Goal: Task Accomplishment & Management: Complete application form

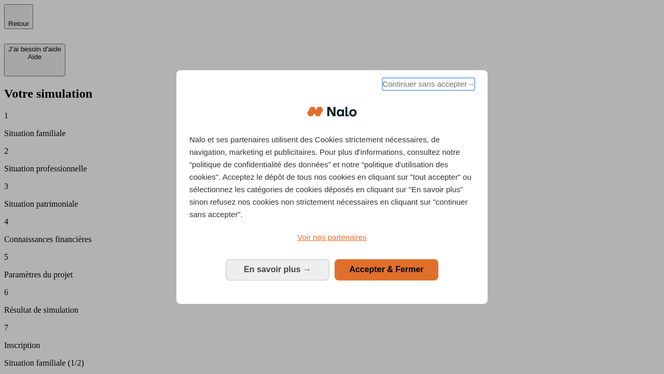
click at [428, 86] on span "Continuer sans accepter →" at bounding box center [428, 84] width 92 height 12
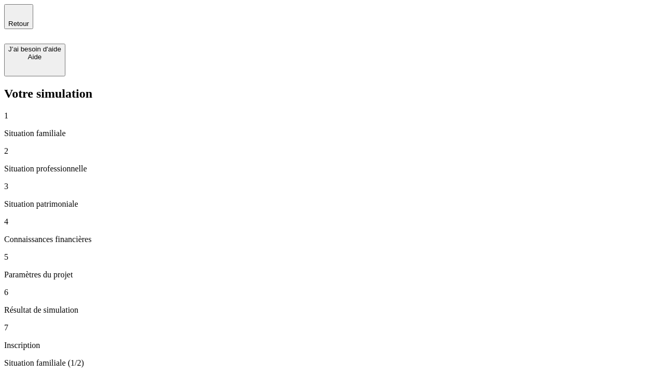
type input "70 000"
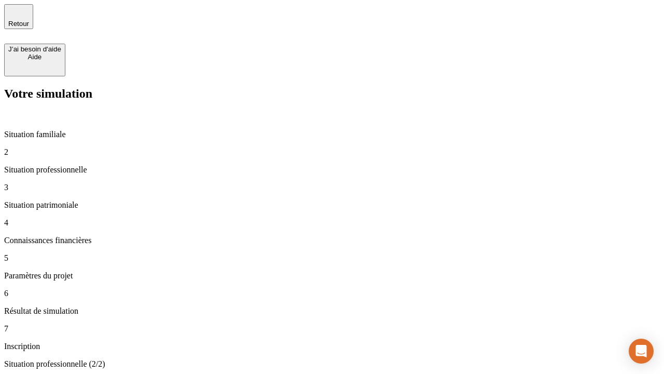
type input "1 000"
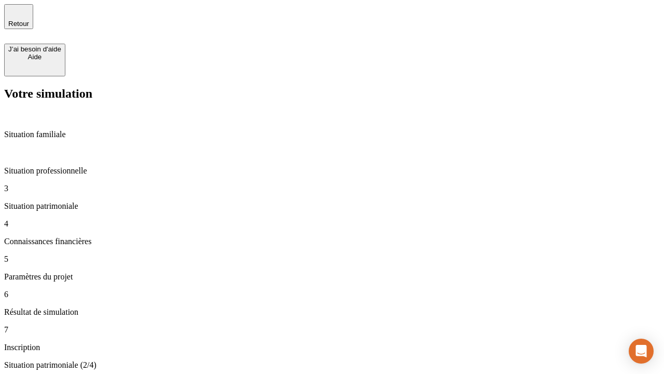
type input "800"
type input "6"
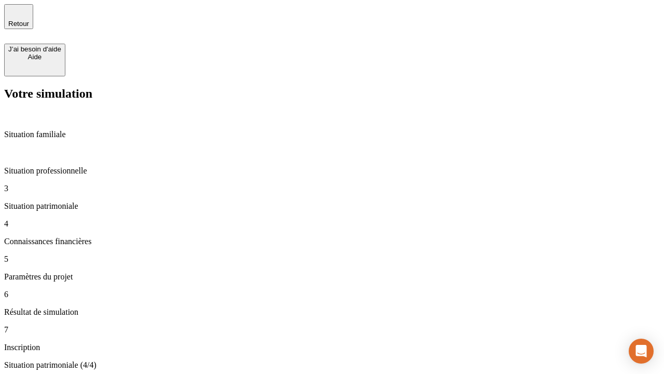
type input "400"
type input "3"
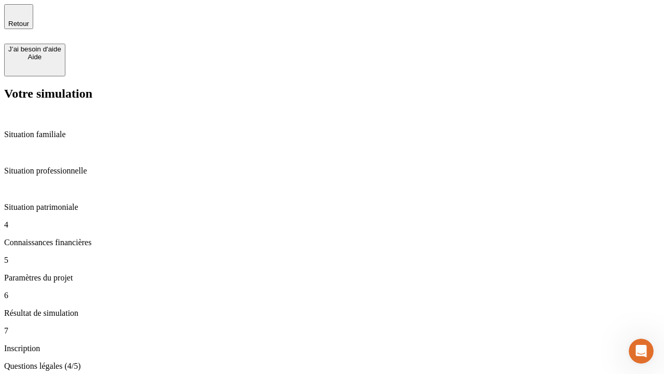
type input "35"
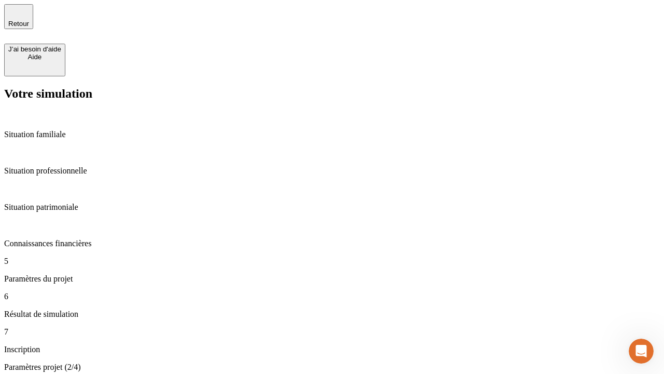
type input "500"
type input "640"
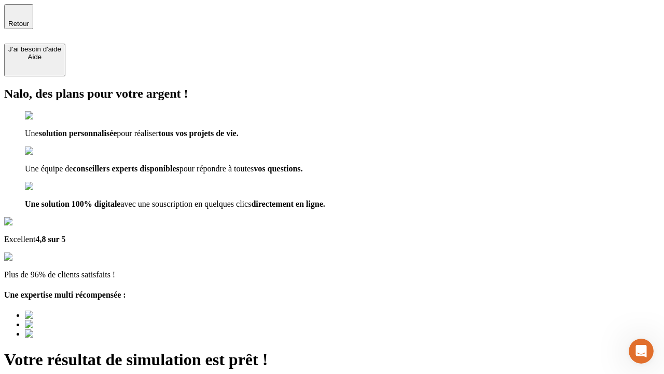
type input "[EMAIL_ADDRESS][DOMAIN_NAME]"
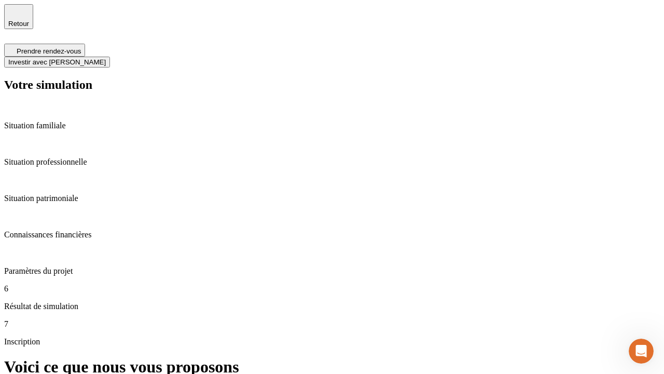
click at [106, 58] on span "Investir avec [PERSON_NAME]" at bounding box center [57, 62] width 98 height 8
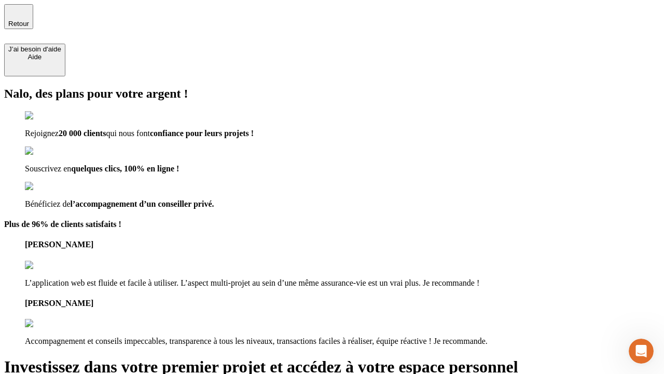
type input "[EMAIL_ADDRESS][DOMAIN_NAME]"
